Goal: Task Accomplishment & Management: Manage account settings

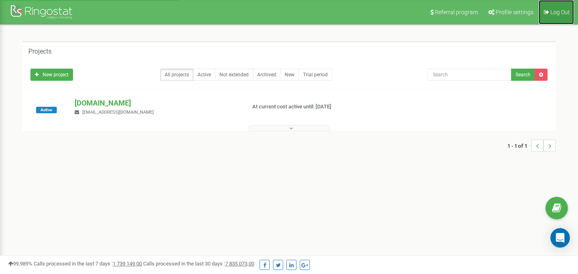
click at [561, 13] on span "Log Out" at bounding box center [559, 12] width 19 height 6
click at [45, 6] on div at bounding box center [42, 12] width 65 height 19
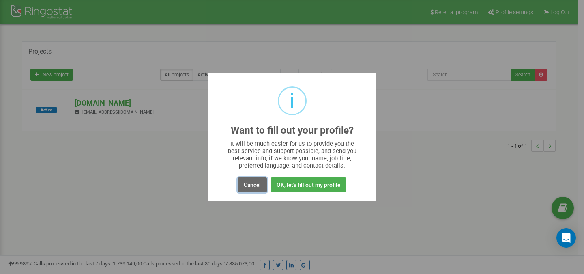
click at [245, 183] on button "Cancel" at bounding box center [252, 184] width 29 height 15
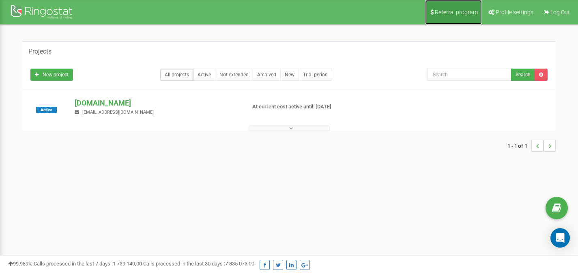
click at [466, 11] on span "Referral program" at bounding box center [456, 12] width 43 height 6
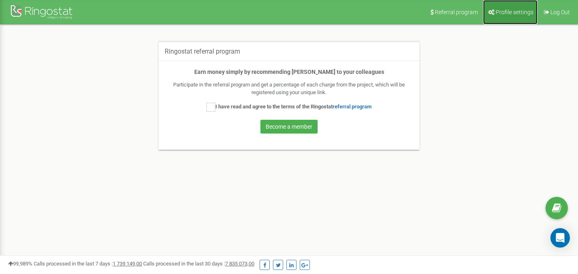
click at [496, 14] on span "Profile settings" at bounding box center [515, 12] width 38 height 6
